Goal: Information Seeking & Learning: Check status

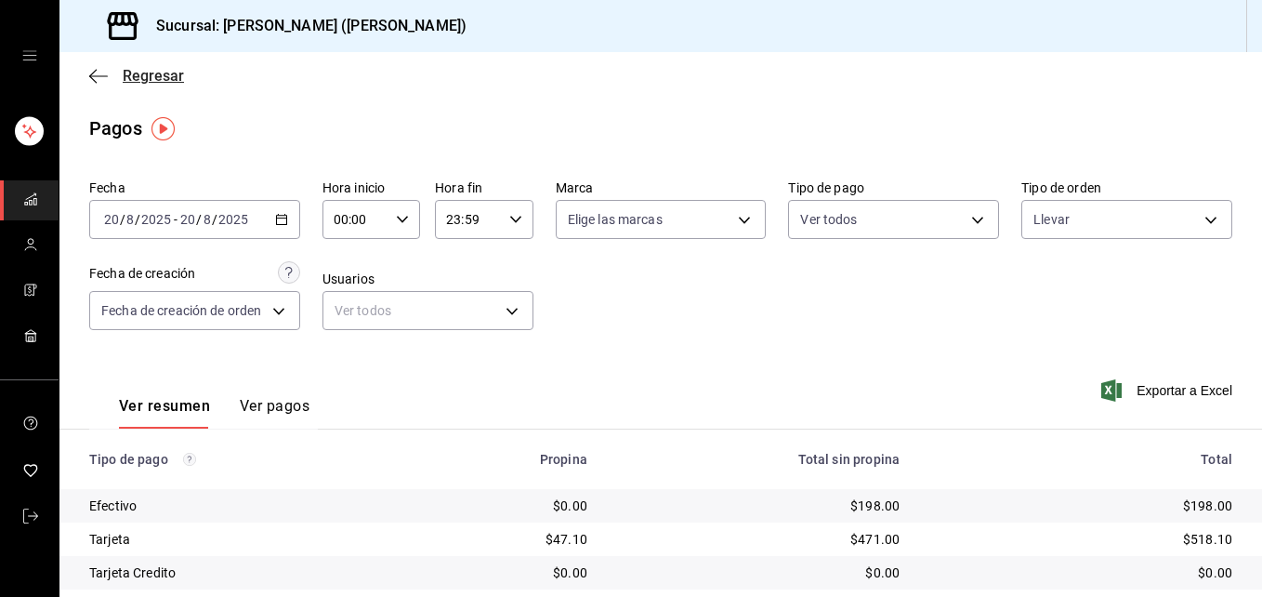
click at [153, 73] on span "Regresar" at bounding box center [153, 76] width 61 height 18
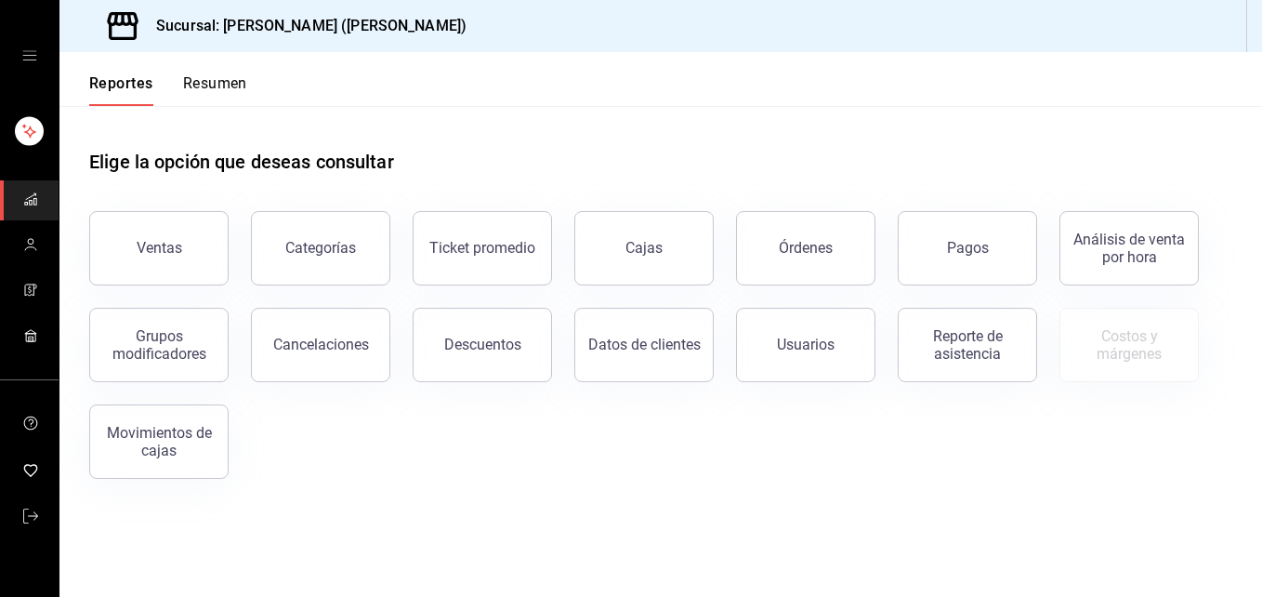
click at [178, 264] on button "Ventas" at bounding box center [158, 248] width 139 height 74
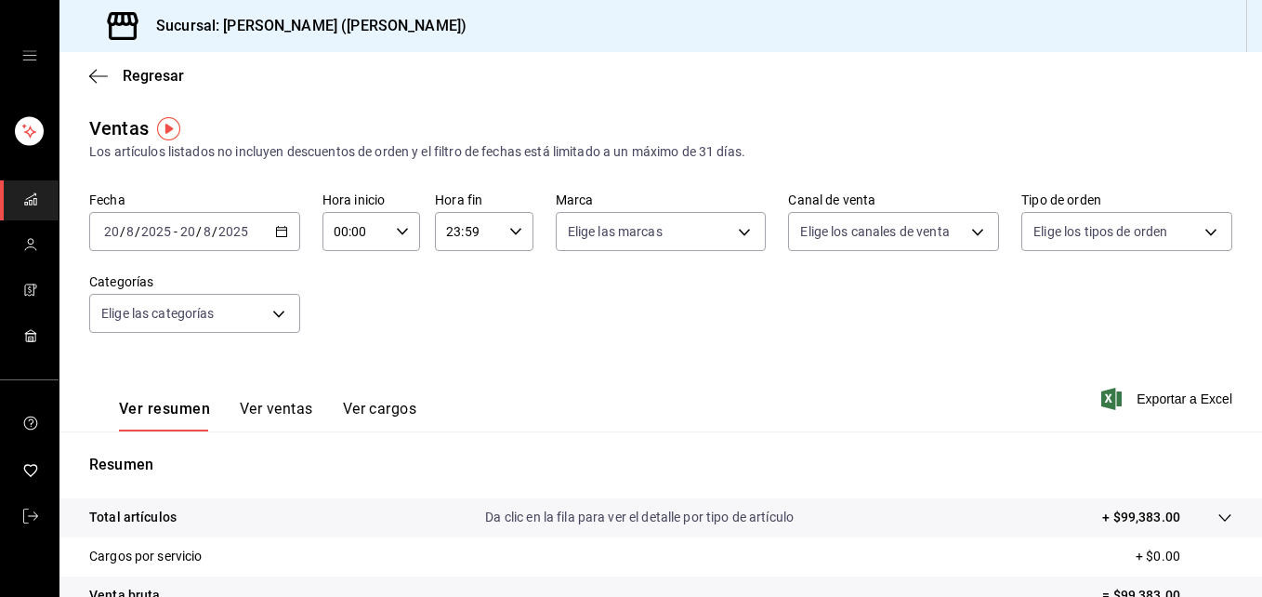
click at [509, 235] on icon "button" at bounding box center [515, 231] width 13 height 13
click at [602, 287] on div at bounding box center [631, 298] width 1262 height 597
click at [277, 233] on icon "button" at bounding box center [281, 231] width 13 height 13
click at [411, 341] on div "Fecha [DATE] [DATE] - [DATE] [DATE] Hora inicio 00:00 Hora inicio Hora fin 23:5…" at bounding box center [660, 274] width 1143 height 164
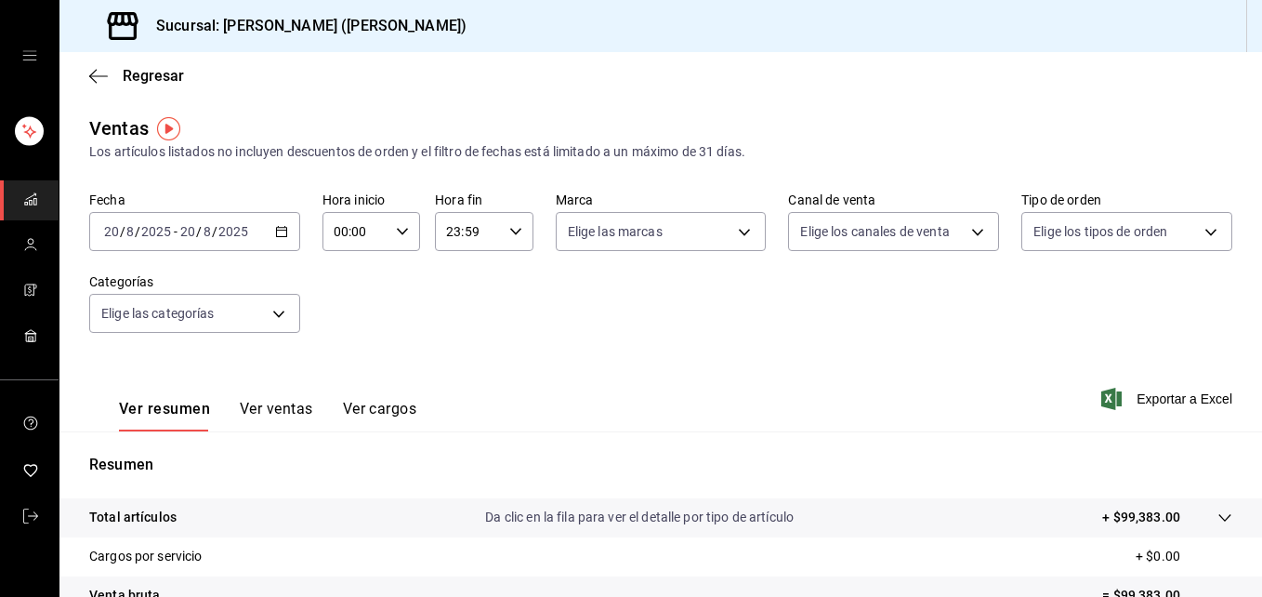
click at [518, 222] on div "23:59 Hora fin" at bounding box center [484, 231] width 98 height 39
click at [582, 359] on div at bounding box center [631, 298] width 1262 height 597
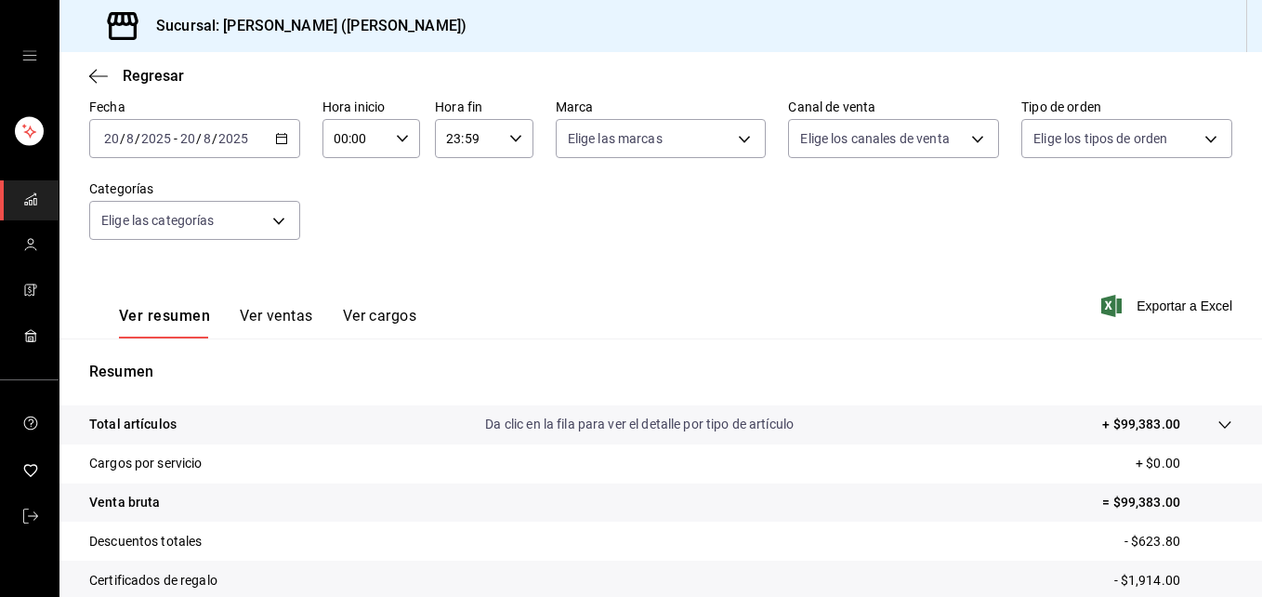
scroll to position [294, 0]
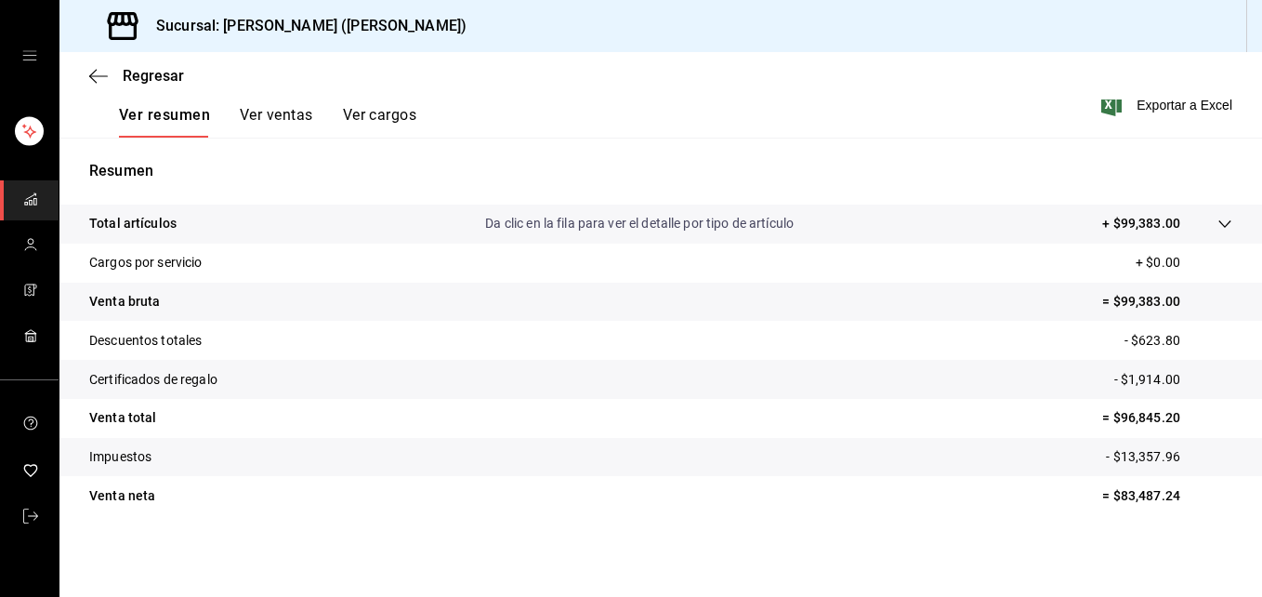
click at [632, 233] on p "Da clic en la fila para ver el detalle por tipo de artículo" at bounding box center [639, 224] width 309 height 20
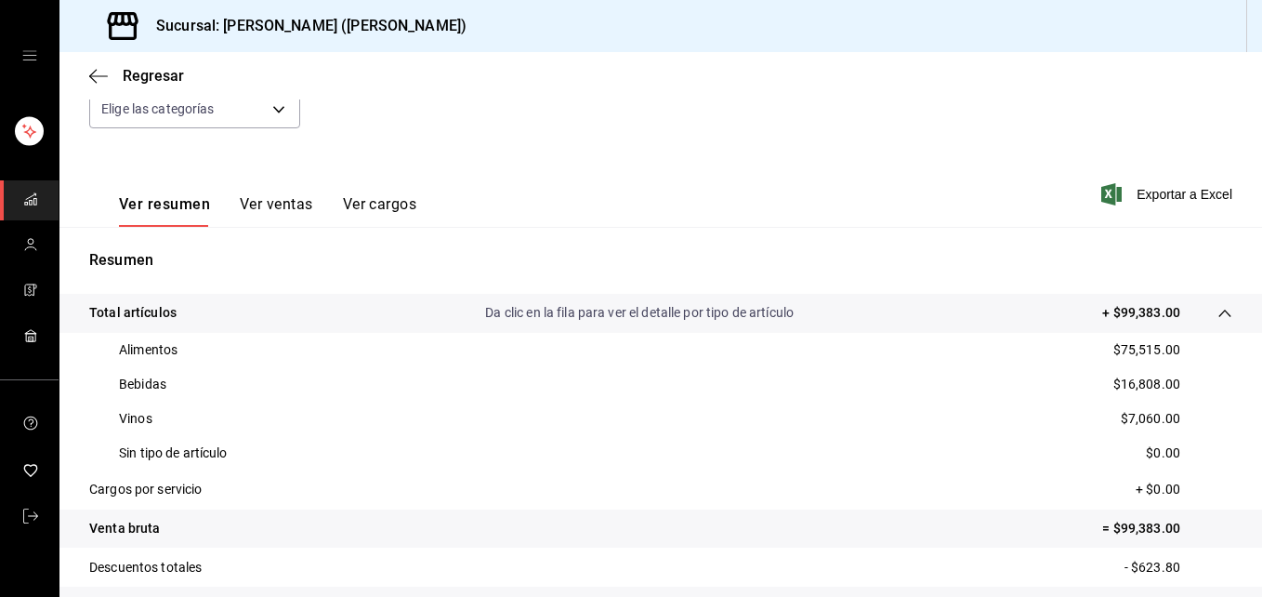
scroll to position [186, 0]
